Goal: Obtain resource: Obtain resource

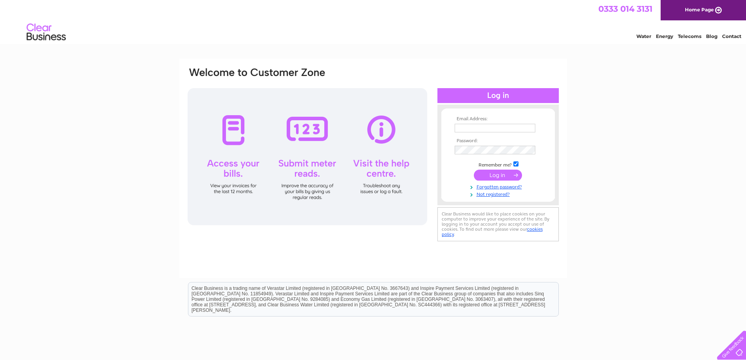
type input "office@thearchinn.co.uk"
click at [498, 170] on input "submit" at bounding box center [498, 175] width 48 height 11
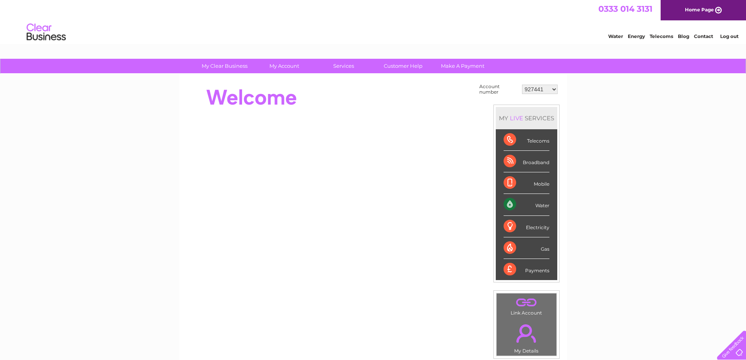
click at [547, 88] on select "927441 30299737 30299743 30299751" at bounding box center [540, 89] width 36 height 9
click at [522, 85] on select "927441 30299737 30299743 30299751" at bounding box center [540, 89] width 36 height 9
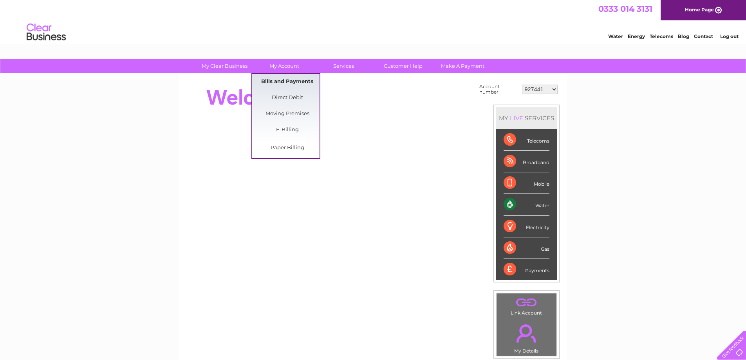
click at [282, 81] on link "Bills and Payments" at bounding box center [287, 82] width 65 height 16
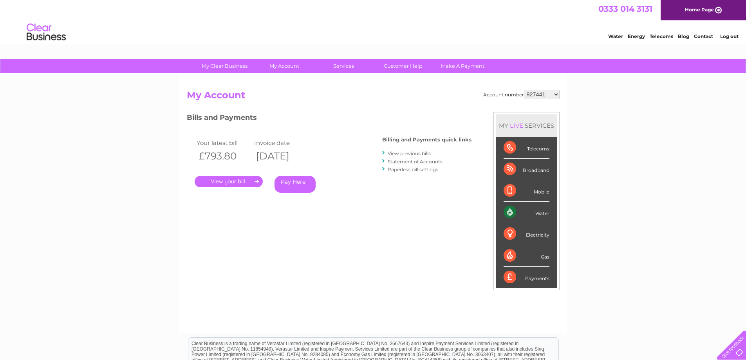
click at [543, 94] on select "927441 30299737 30299743 30299751" at bounding box center [542, 94] width 36 height 9
select select "30299737"
click at [524, 90] on select "927441 30299737 30299743 30299751" at bounding box center [542, 94] width 36 height 9
click at [547, 97] on select "927441 30299737 30299743 30299751" at bounding box center [542, 94] width 36 height 9
select select "30299743"
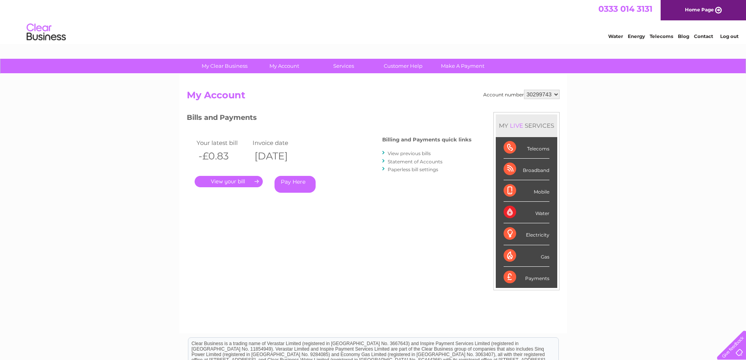
click at [524, 90] on select "927441 30299737 30299743 30299751" at bounding box center [542, 94] width 36 height 9
click at [548, 94] on select "927441 30299737 30299743 30299751" at bounding box center [542, 94] width 36 height 9
select select "30299751"
click at [524, 90] on select "927441 30299737 30299743 30299751" at bounding box center [542, 94] width 36 height 9
click at [442, 162] on li "Statement of Accounts" at bounding box center [426, 161] width 89 height 8
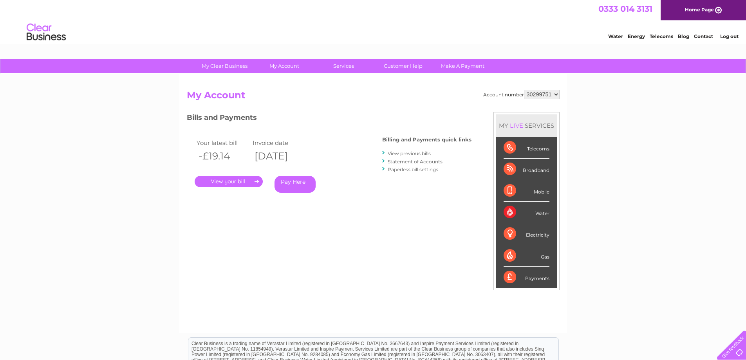
click at [433, 160] on link "Statement of Accounts" at bounding box center [415, 162] width 55 height 6
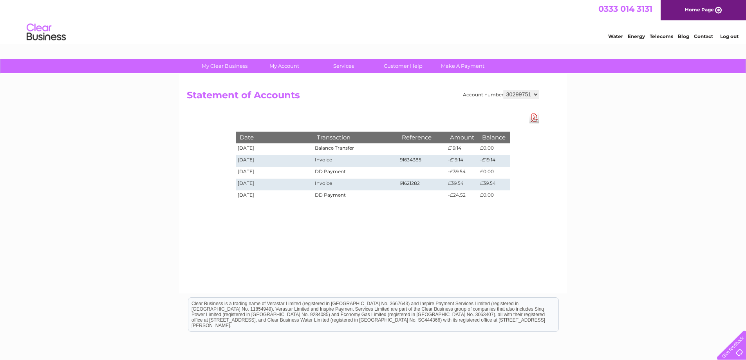
click at [533, 93] on select "927441 30299737 30299743 30299751" at bounding box center [522, 94] width 36 height 9
select select "30299737"
click at [504, 90] on select "927441 30299737 30299743 30299751" at bounding box center [522, 94] width 36 height 9
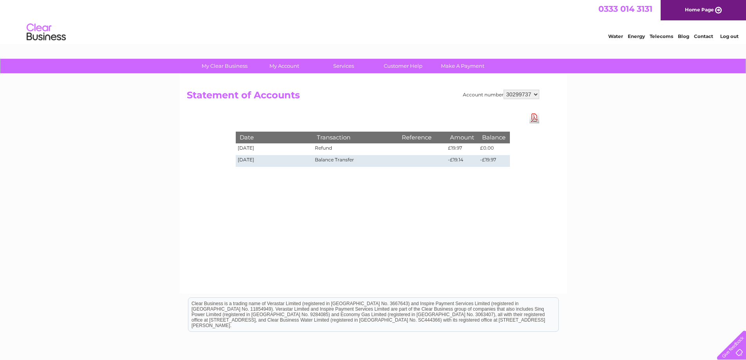
click at [535, 120] on link "Download Pdf" at bounding box center [534, 117] width 10 height 11
click at [532, 95] on select "927441 30299737 30299743 30299751" at bounding box center [522, 94] width 36 height 9
select select "30299743"
click at [504, 90] on select "927441 30299737 30299743 30299751" at bounding box center [522, 94] width 36 height 9
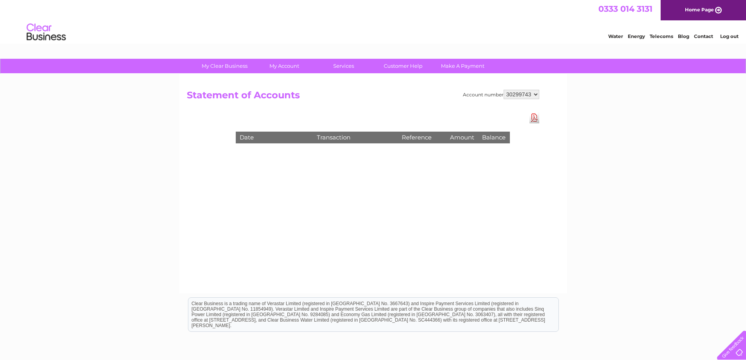
click at [523, 94] on select "927441 30299737 30299743 30299751" at bounding box center [522, 94] width 36 height 9
select select "30299751"
click at [504, 90] on select "927441 30299737 30299743 30299751" at bounding box center [522, 94] width 36 height 9
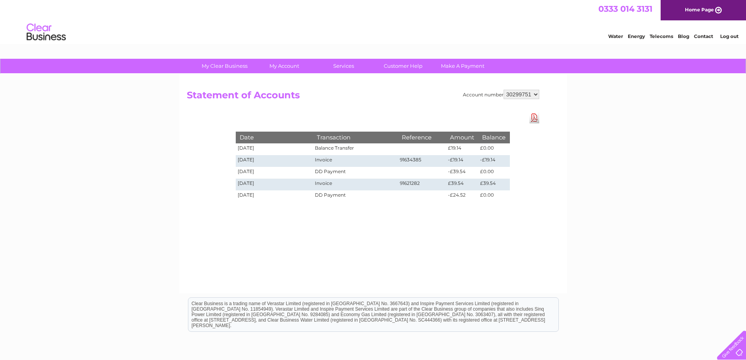
click at [536, 118] on link "Download Pdf" at bounding box center [534, 117] width 10 height 11
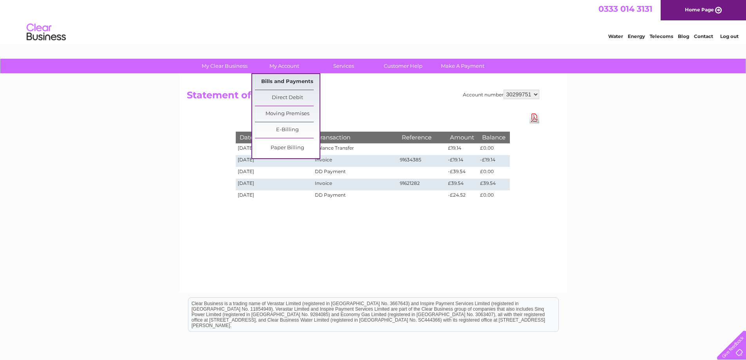
click at [284, 83] on link "Bills and Payments" at bounding box center [287, 82] width 65 height 16
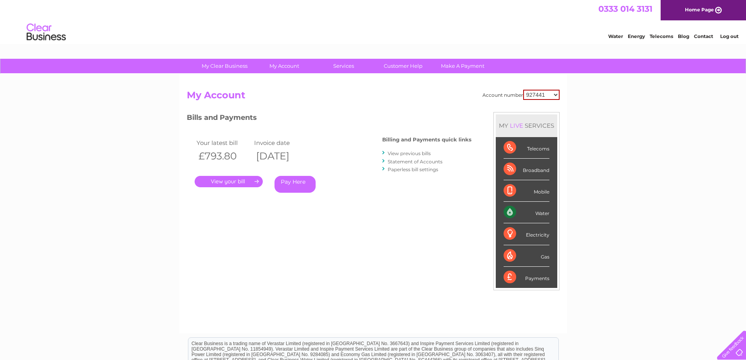
click at [549, 92] on select "927441 30299737 30299743 30299751" at bounding box center [541, 95] width 36 height 10
select select "30299737"
click at [523, 90] on select "927441 30299737 30299743 30299751" at bounding box center [541, 95] width 36 height 10
click at [410, 153] on link "View previous bills" at bounding box center [409, 153] width 43 height 6
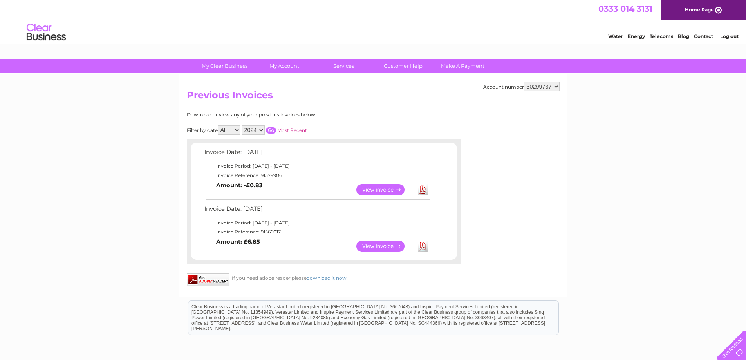
click at [423, 187] on link "Download" at bounding box center [423, 189] width 10 height 11
click at [548, 84] on select "927441 30299737 30299743 30299751" at bounding box center [542, 86] width 36 height 9
select select "30299743"
click at [524, 82] on select "927441 30299737 30299743 30299751" at bounding box center [542, 86] width 36 height 9
click at [536, 86] on select "927441 30299737 30299743 30299751" at bounding box center [542, 86] width 36 height 9
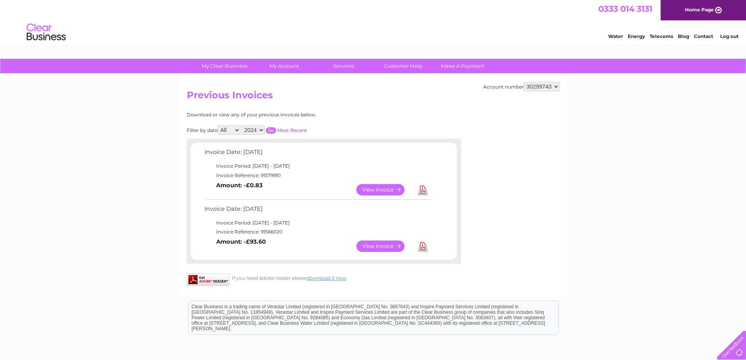
select select "30299737"
click at [524, 82] on select "927441 30299737 30299743 30299751" at bounding box center [542, 86] width 36 height 9
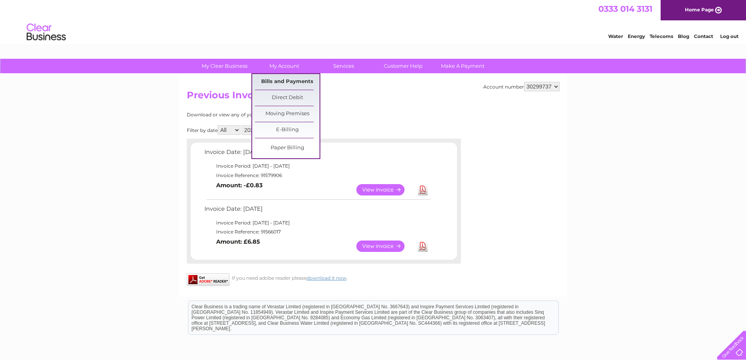
click at [285, 83] on link "Bills and Payments" at bounding box center [287, 82] width 65 height 16
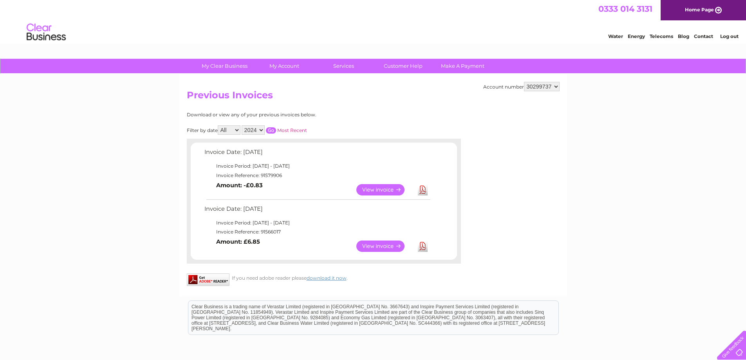
click at [558, 85] on select "927441 30299737 30299743 30299751" at bounding box center [542, 86] width 36 height 9
select select "30299743"
click at [524, 82] on select "927441 30299737 30299743 30299751" at bounding box center [542, 86] width 36 height 9
click at [545, 86] on select "927441 30299737 30299743 30299751" at bounding box center [542, 86] width 36 height 9
select select "30299751"
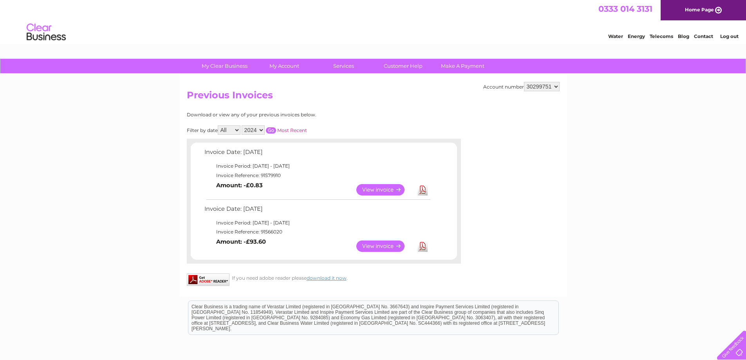
click at [524, 82] on select "927441 30299737 30299743 30299751" at bounding box center [542, 86] width 36 height 9
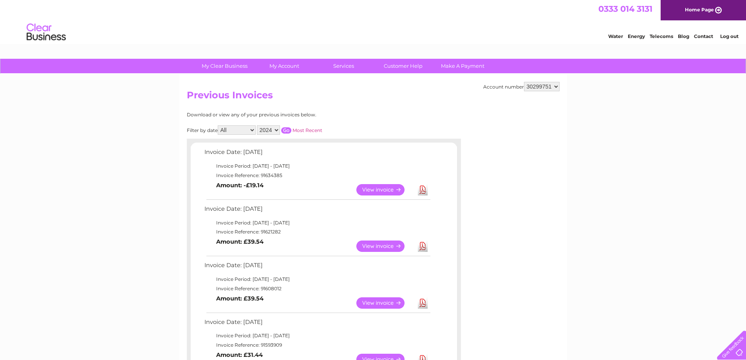
click at [543, 89] on select "927441 30299737 30299743 30299751" at bounding box center [542, 86] width 36 height 9
select select "30299743"
click at [524, 82] on select "927441 30299737 30299743 30299751" at bounding box center [542, 86] width 36 height 9
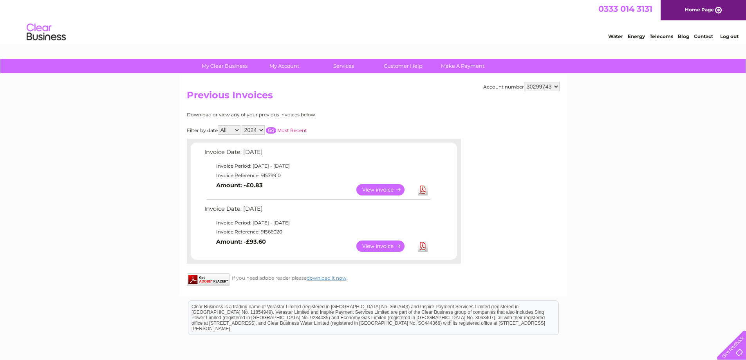
click at [731, 35] on link "Log out" at bounding box center [729, 36] width 18 height 6
